Goal: Task Accomplishment & Management: Use online tool/utility

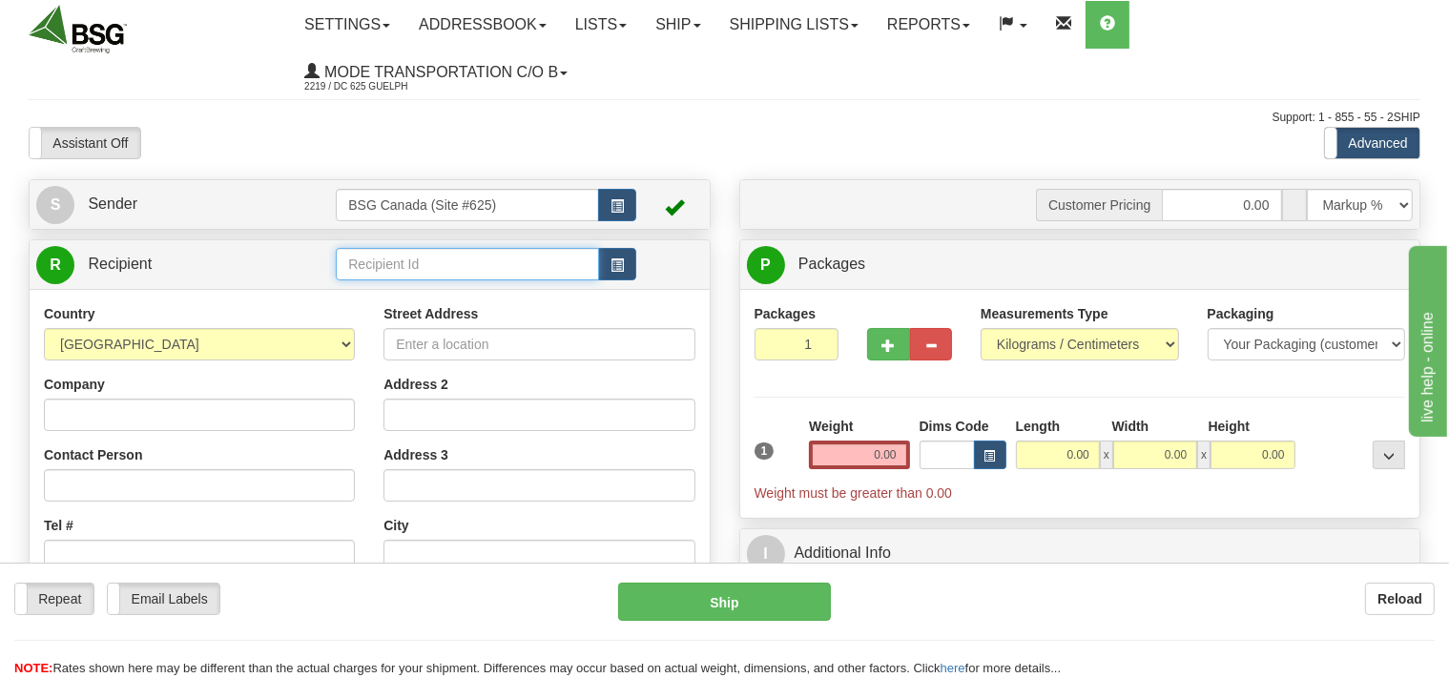
click at [475, 264] on input "text" at bounding box center [467, 264] width 262 height 32
click at [479, 292] on div "PILE O' BONES BREWING" at bounding box center [463, 294] width 244 height 21
type input "PILE O' BONES BREWING"
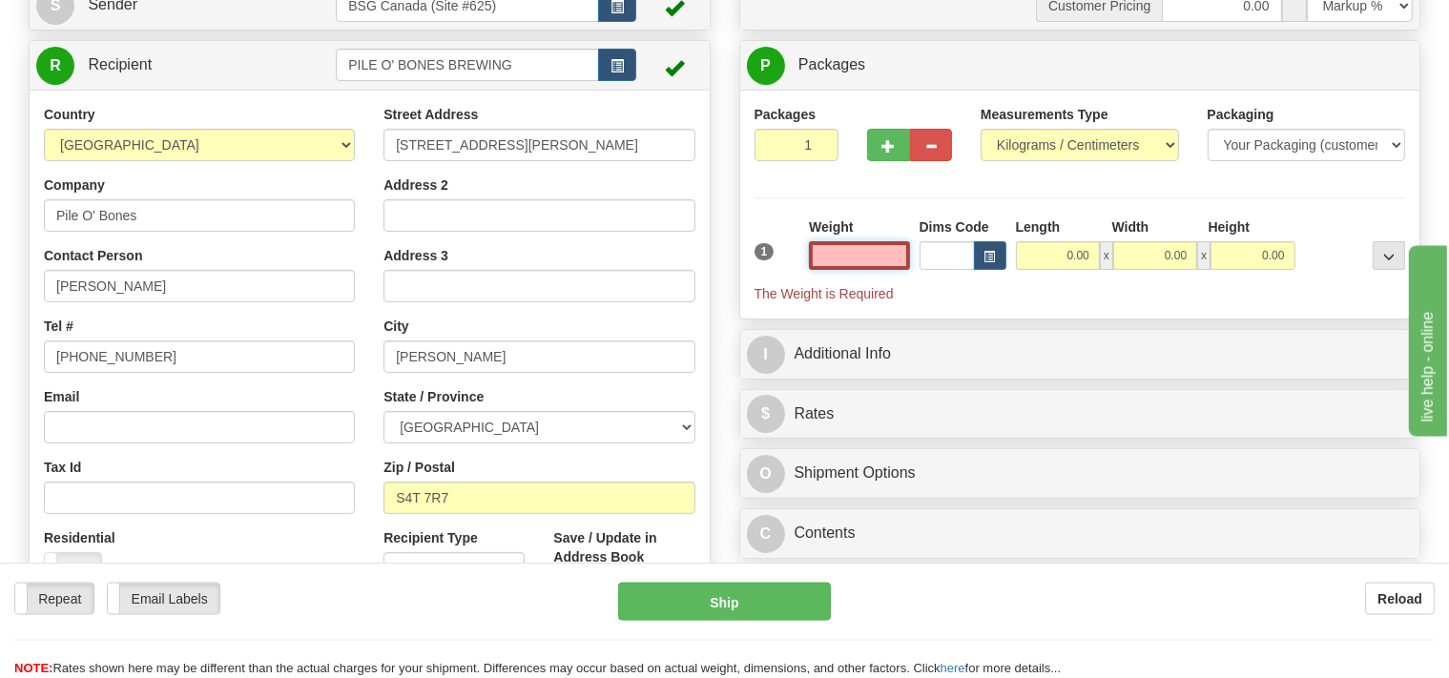
scroll to position [201, 0]
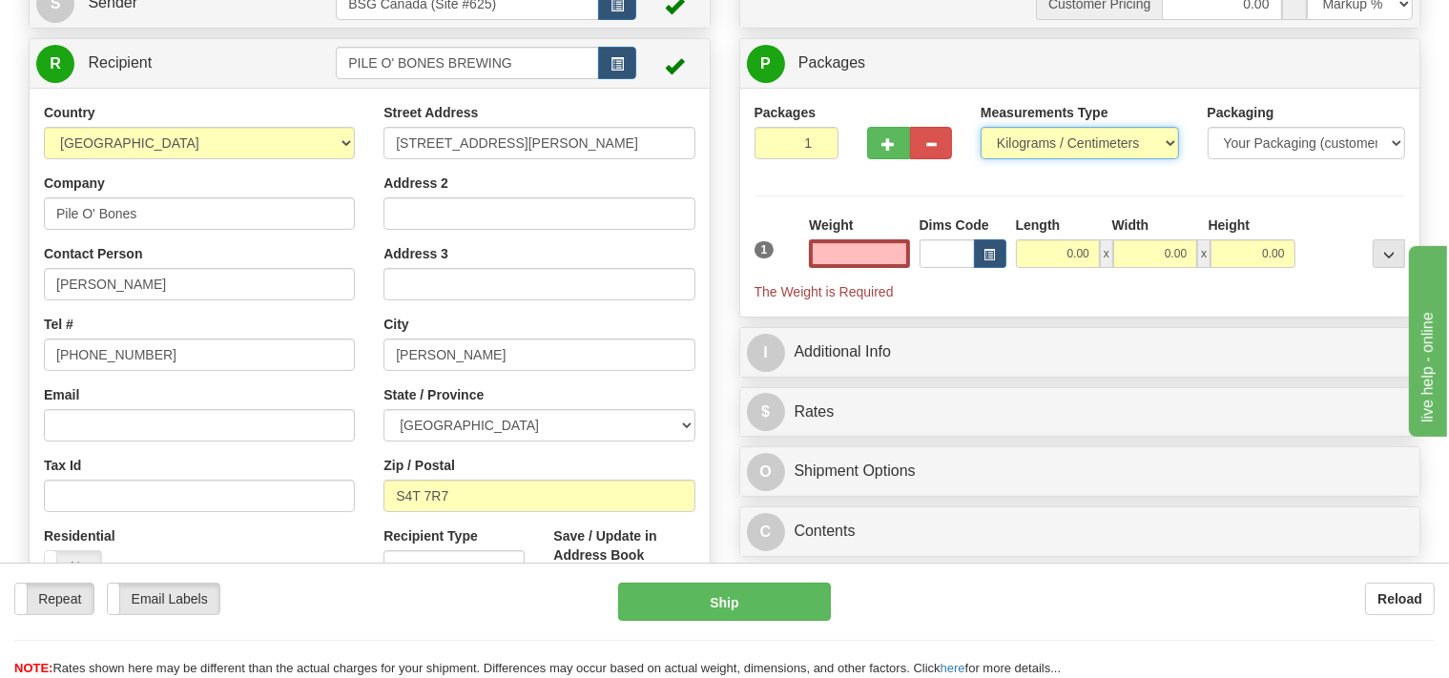
type input "0.00"
click at [980, 127] on select "Pounds / Inches Kilograms / Centimeters" at bounding box center [1079, 143] width 198 height 32
select select "0"
click option "Pounds / Inches" at bounding box center [0, 0] width 0 height 0
click at [849, 257] on input "0.00" at bounding box center [859, 253] width 100 height 29
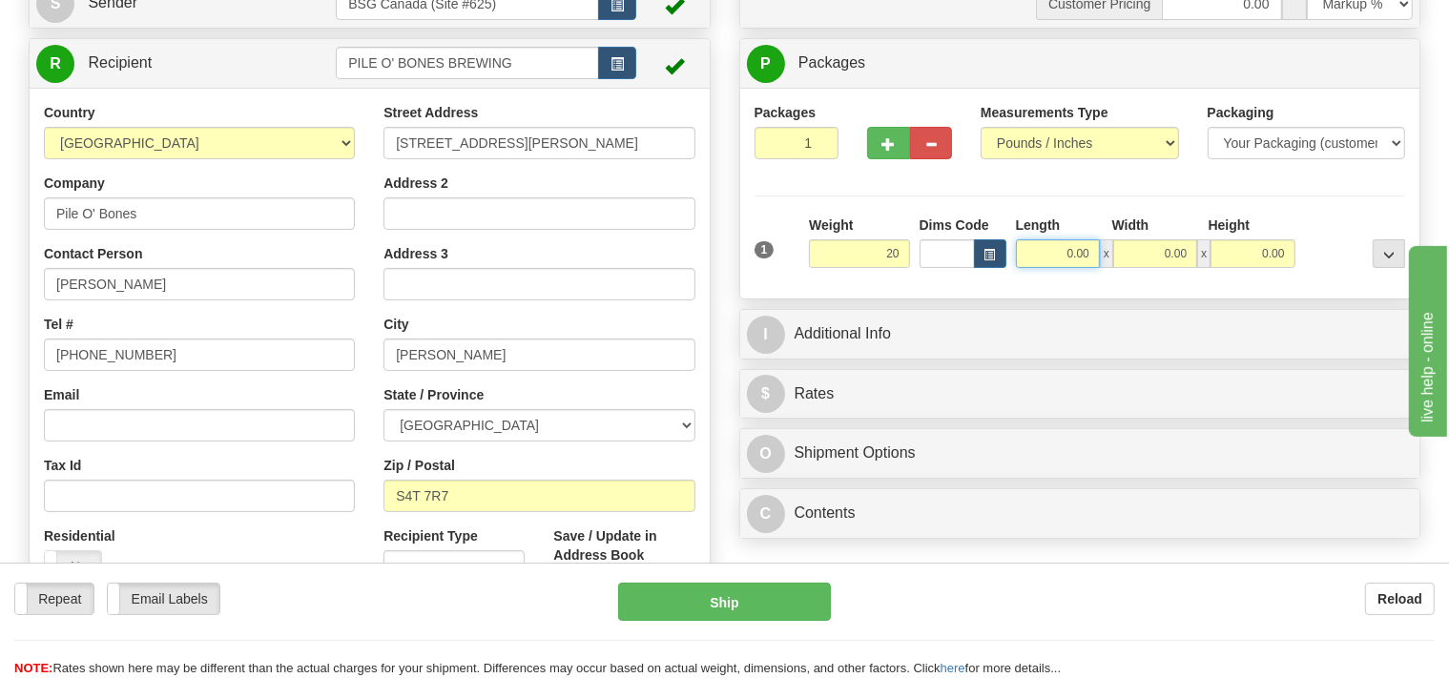
type input "20.00"
click at [1057, 252] on input "0.00" at bounding box center [1058, 253] width 84 height 29
type input "14.00"
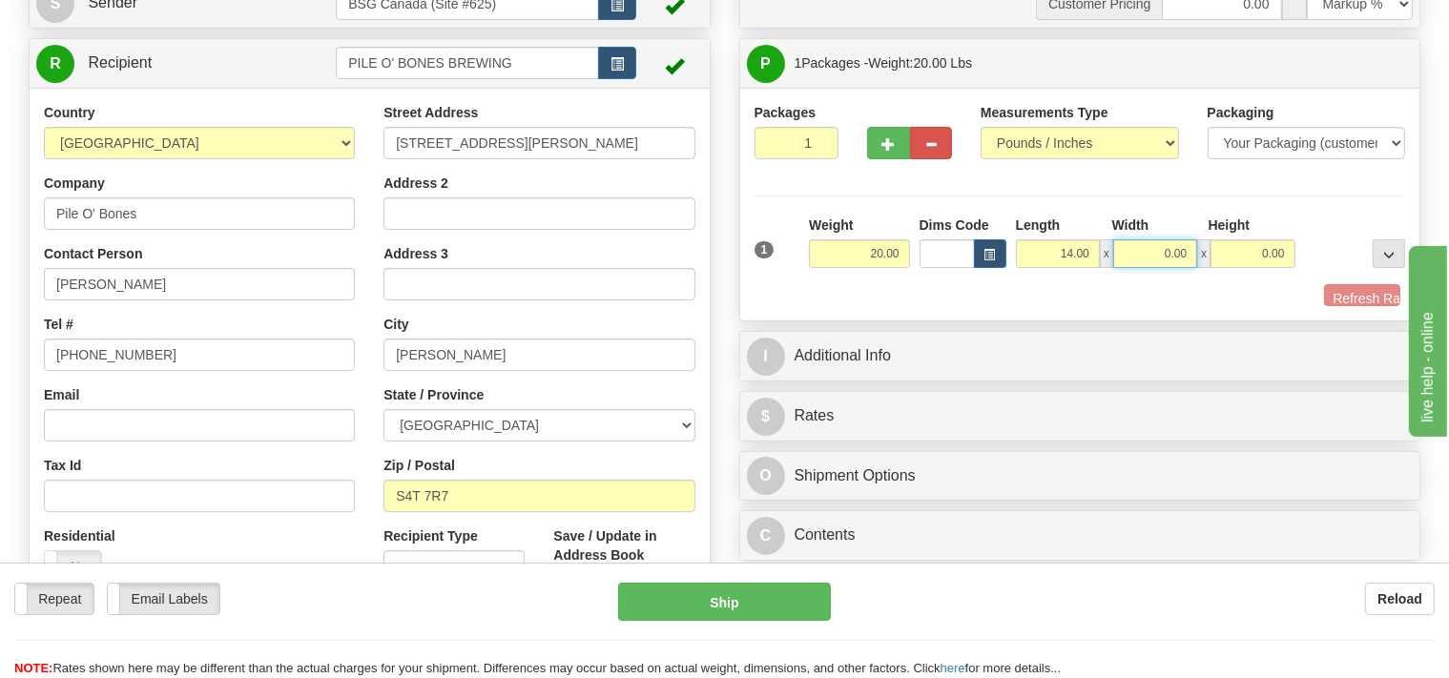
click at [1154, 252] on input "0.00" at bounding box center [1155, 253] width 84 height 29
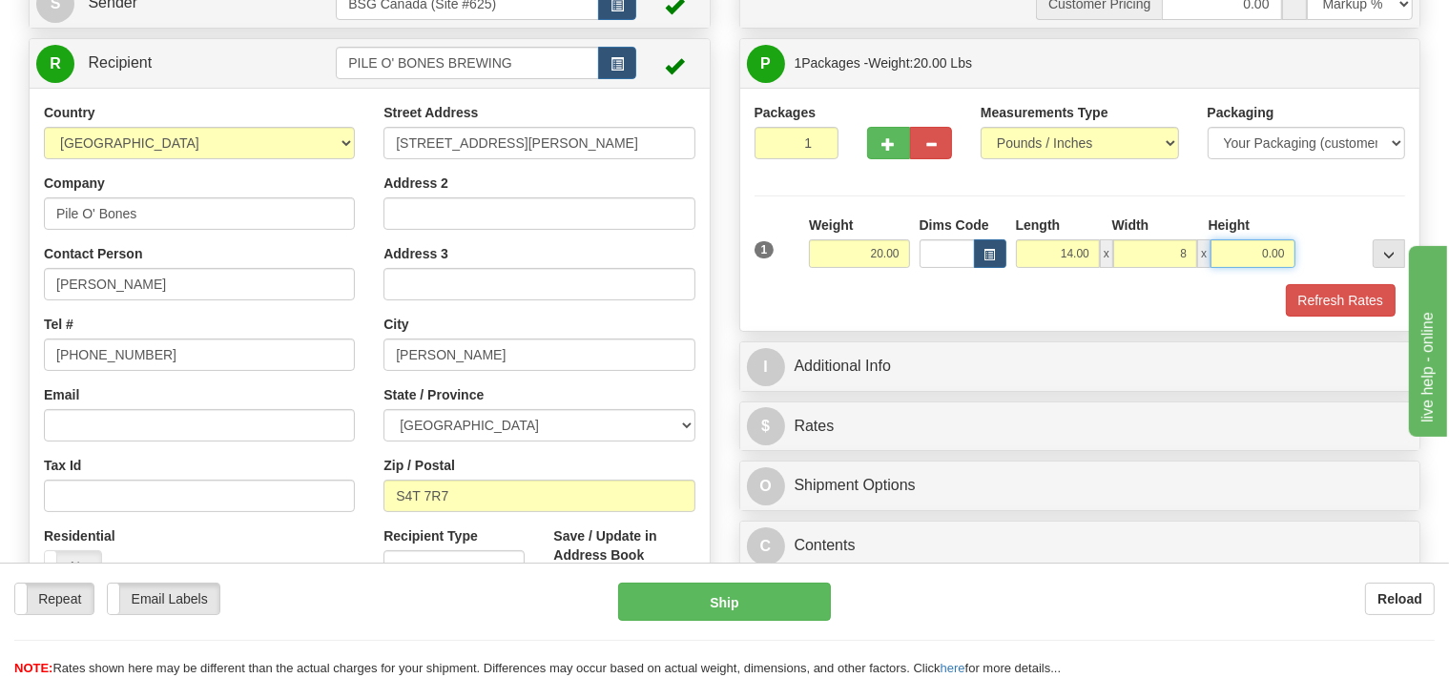
type input "8.00"
click at [1245, 260] on input "0.00" at bounding box center [1252, 253] width 84 height 29
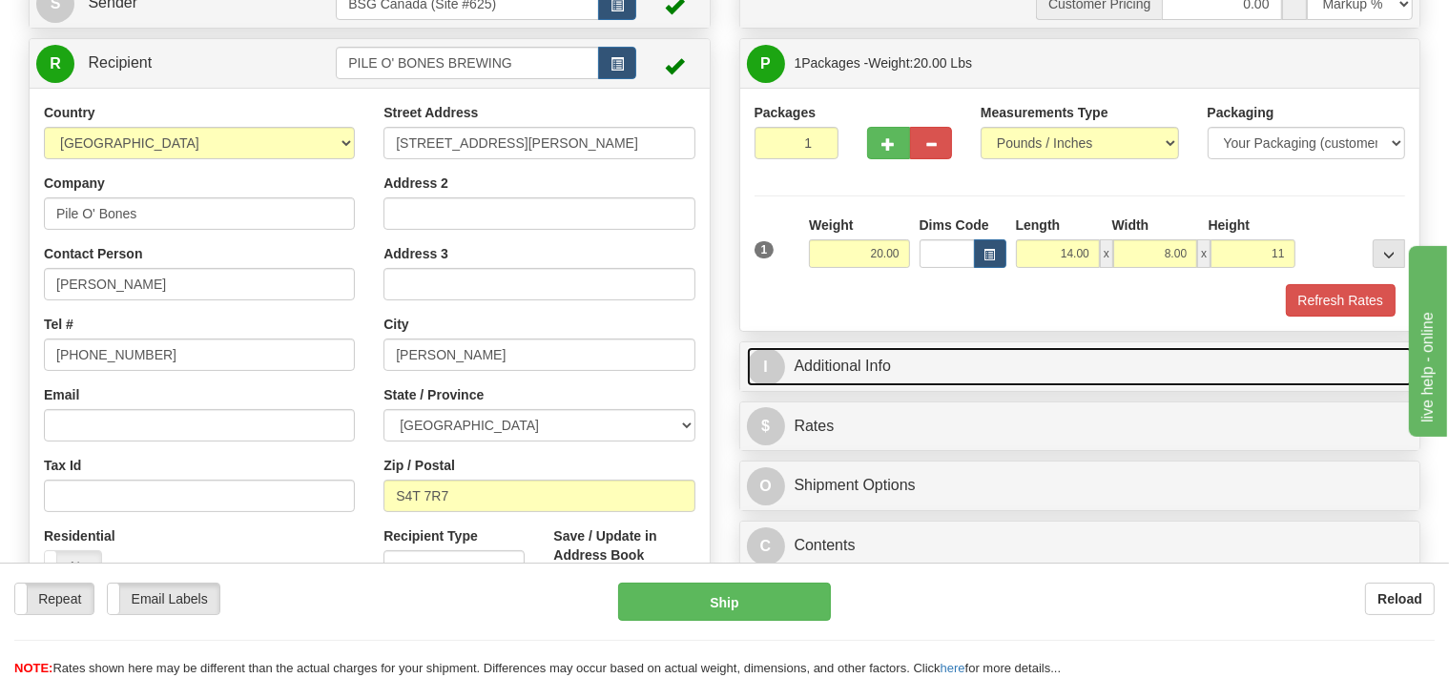
type input "11.00"
click at [914, 376] on link "I Additional Info" at bounding box center [1080, 366] width 667 height 39
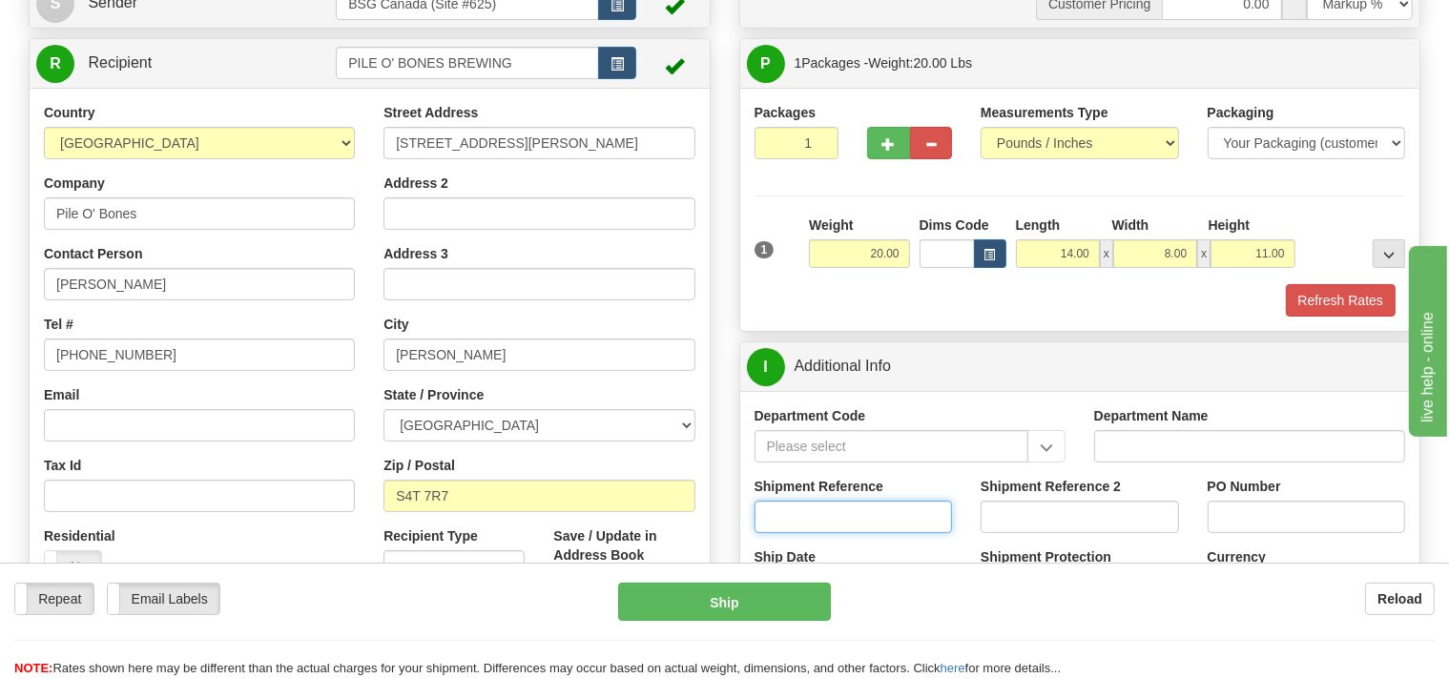
drag, startPoint x: 825, startPoint y: 521, endPoint x: 831, endPoint y: 509, distance: 12.8
click at [826, 522] on input "Shipment Reference" at bounding box center [853, 517] width 198 height 32
type input "SO170-149182"
click at [1311, 292] on button "Refresh Rates" at bounding box center [1340, 300] width 110 height 32
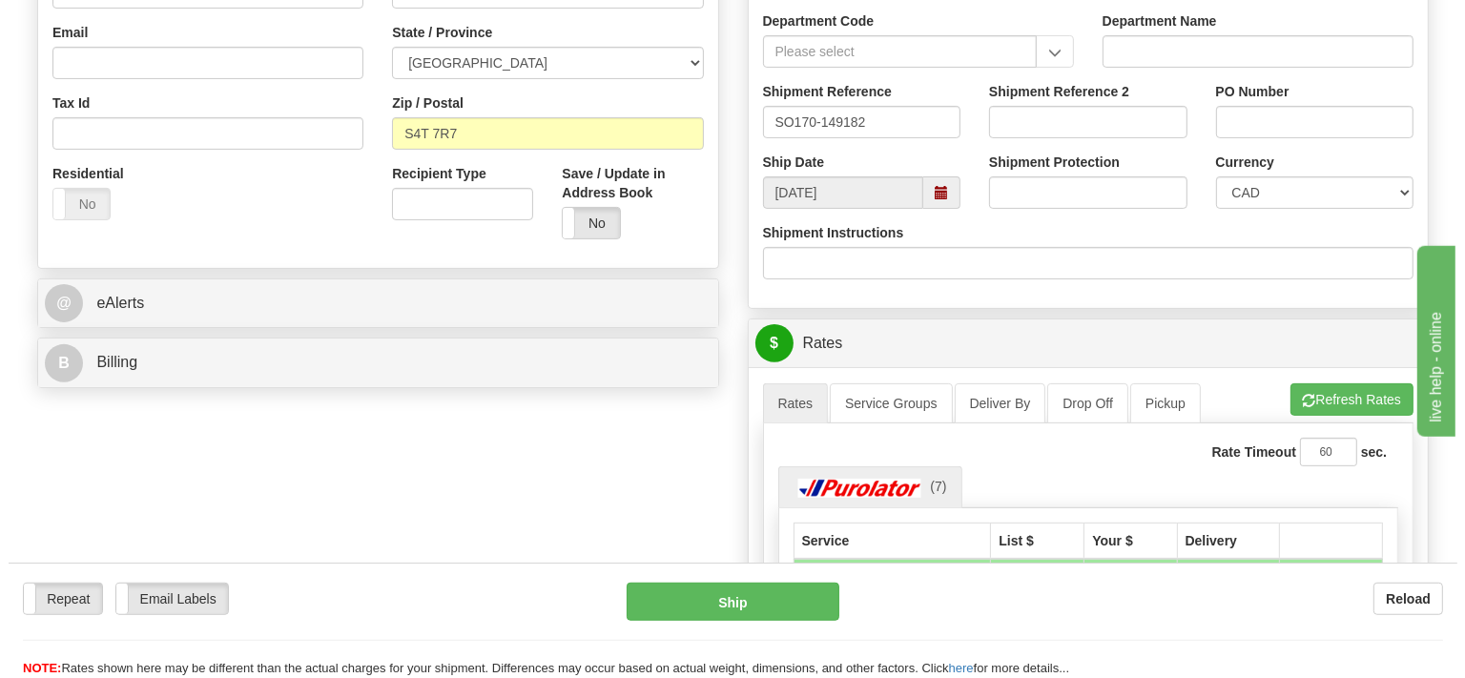
scroll to position [604, 0]
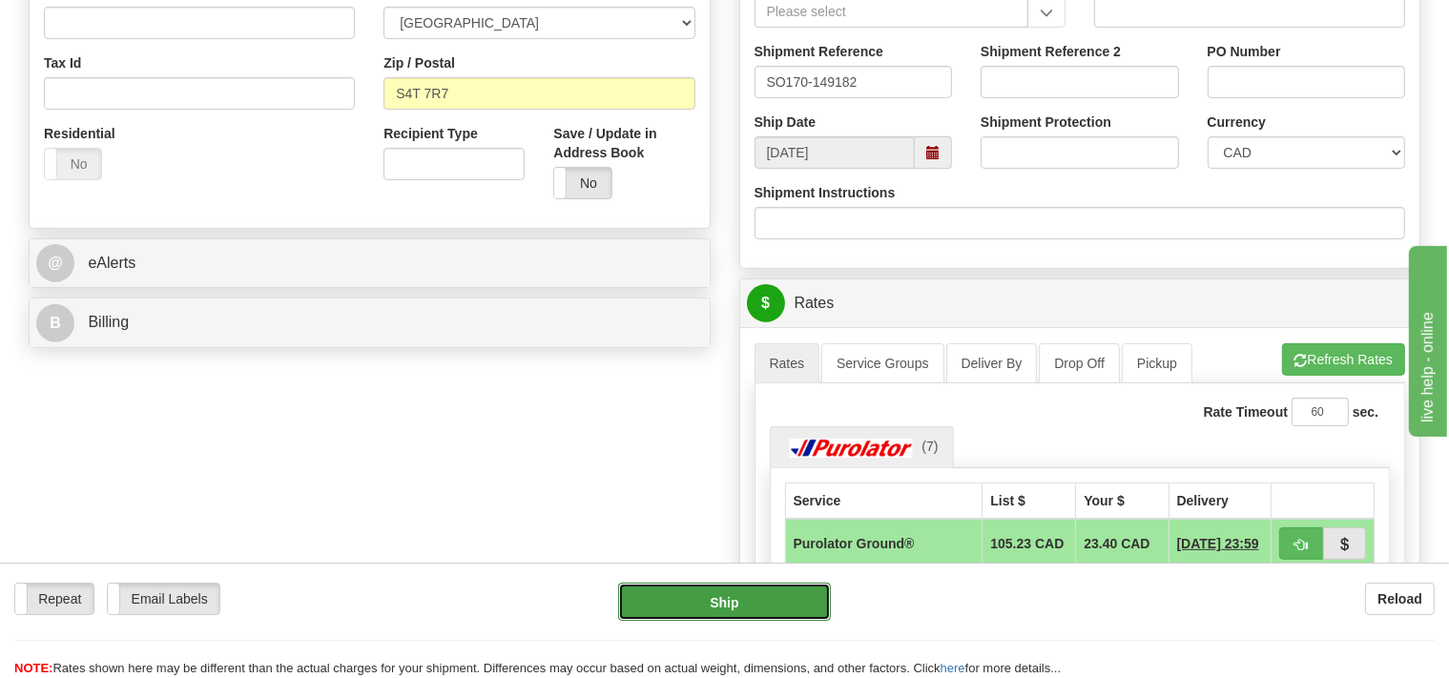
click at [798, 587] on button "Ship" at bounding box center [724, 602] width 213 height 38
type input "260"
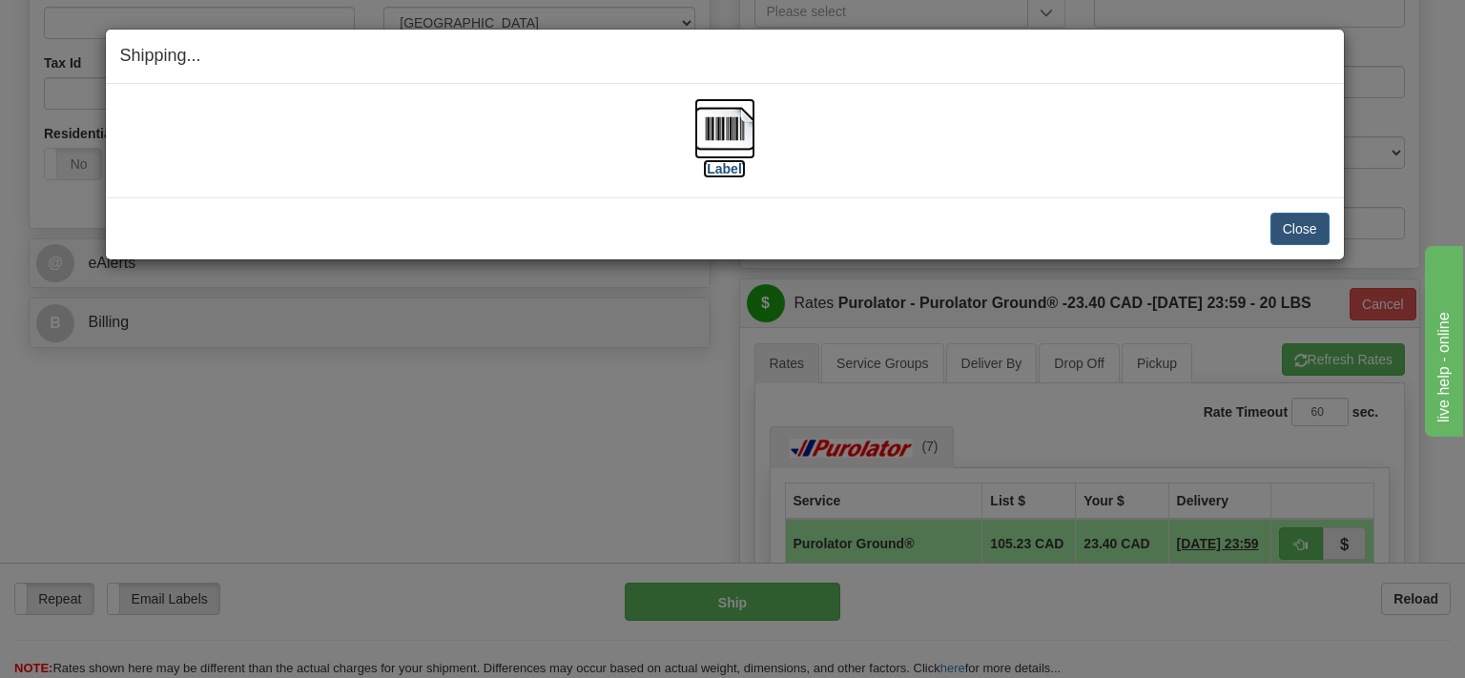
click at [708, 132] on img at bounding box center [724, 128] width 61 height 61
